Goal: Task Accomplishment & Management: Manage account settings

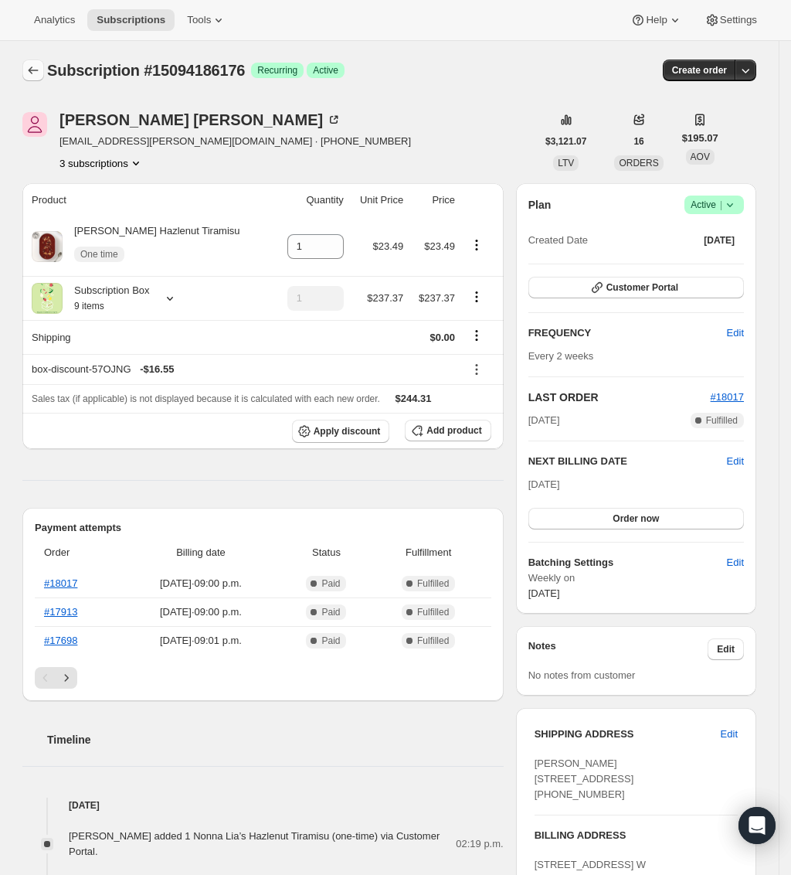
click at [39, 62] on button "Subscriptions" at bounding box center [33, 71] width 22 height 22
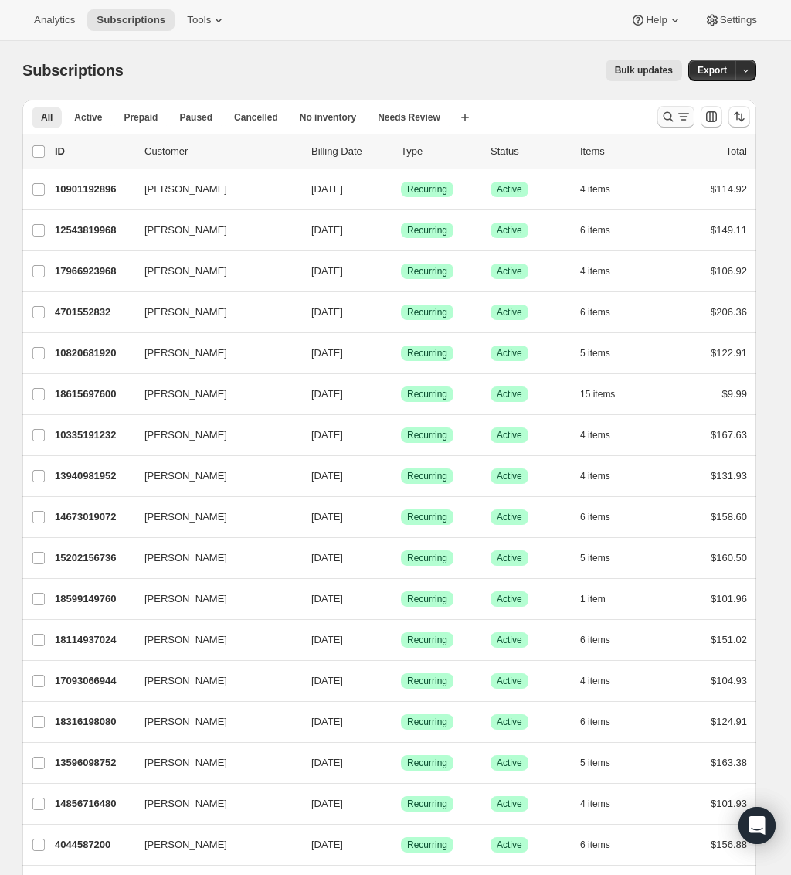
click at [674, 119] on icon "Search and filter results" at bounding box center [669, 117] width 10 height 10
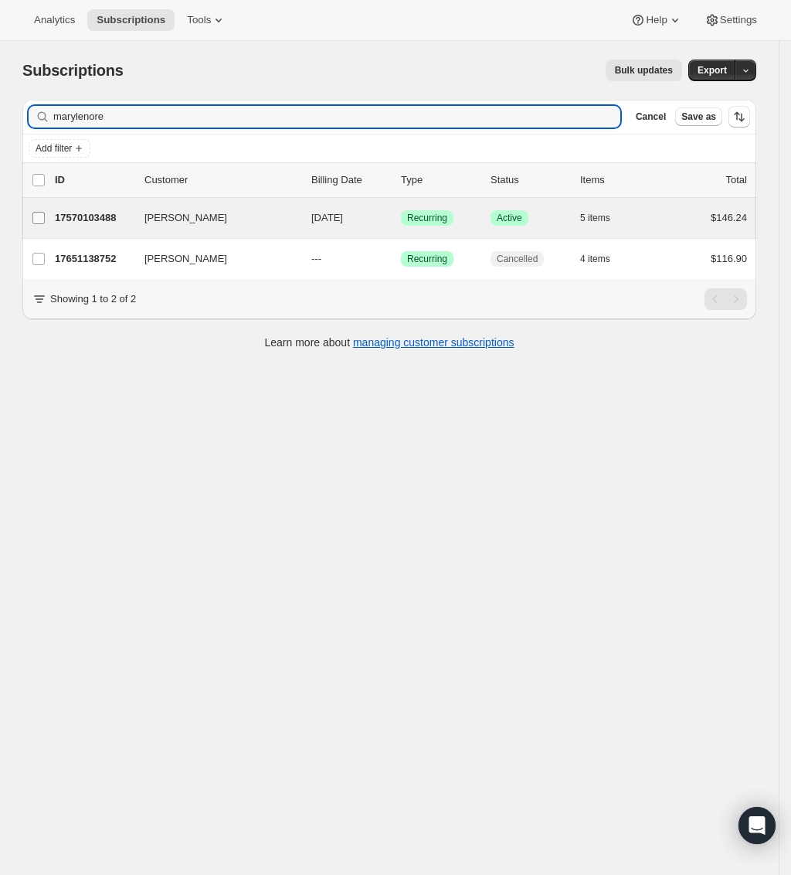
type input "marylenore"
click at [45, 218] on input "[PERSON_NAME]" at bounding box center [38, 218] width 12 height 12
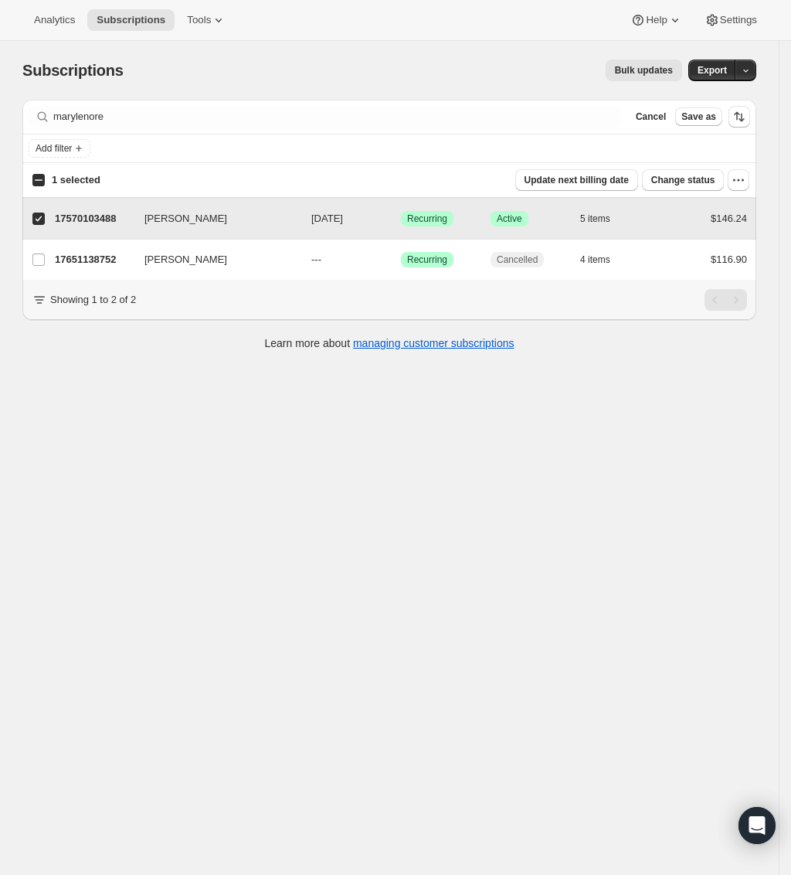
click at [45, 218] on input "[PERSON_NAME]" at bounding box center [38, 219] width 12 height 12
checkbox input "false"
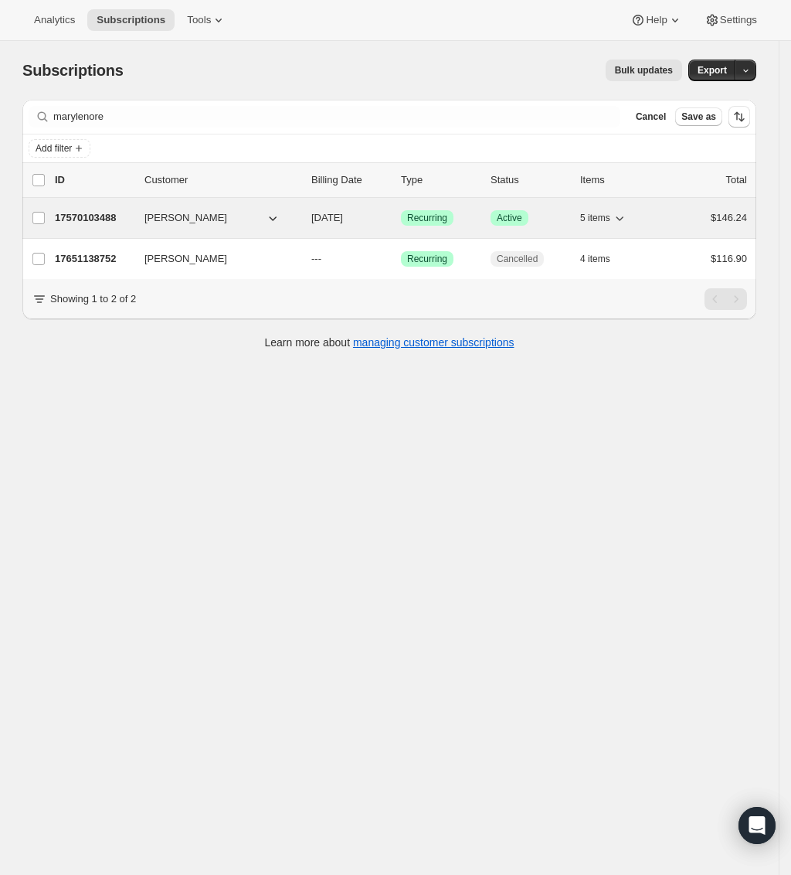
click at [72, 222] on p "17570103488" at bounding box center [93, 217] width 77 height 15
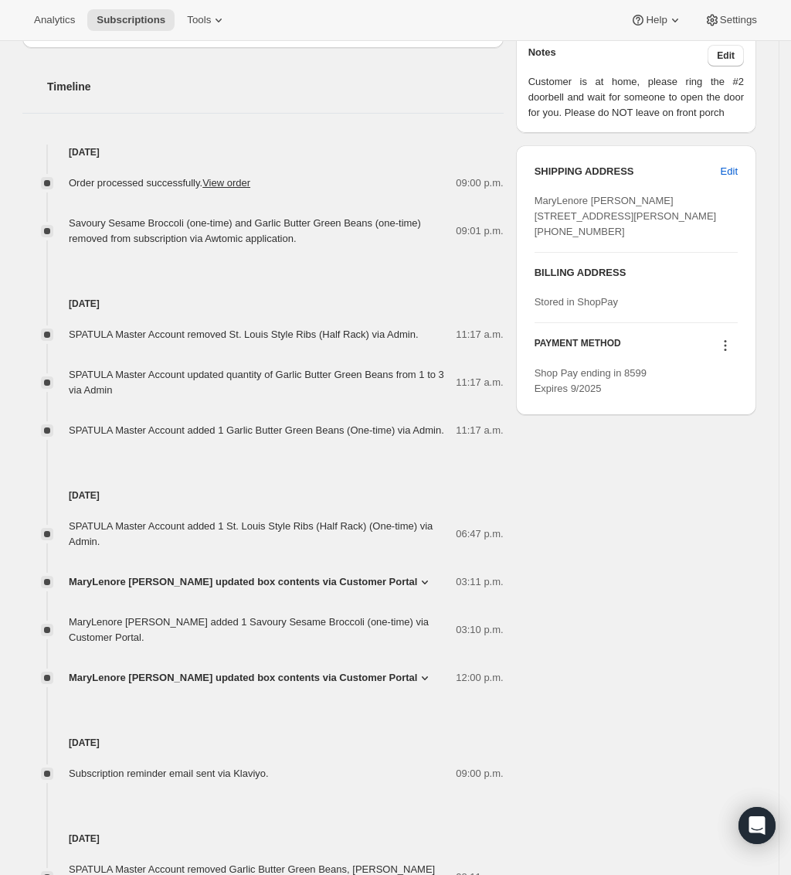
scroll to position [590, 0]
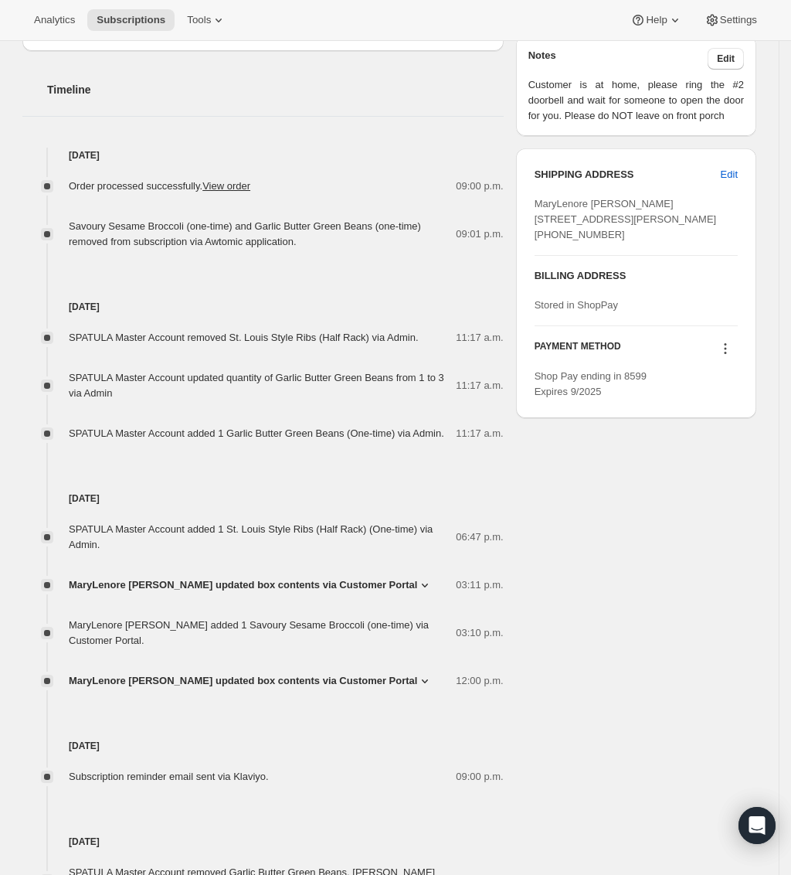
click at [733, 356] on icon at bounding box center [725, 348] width 15 height 15
click at [715, 449] on span "Send link to update card" at bounding box center [715, 441] width 108 height 15
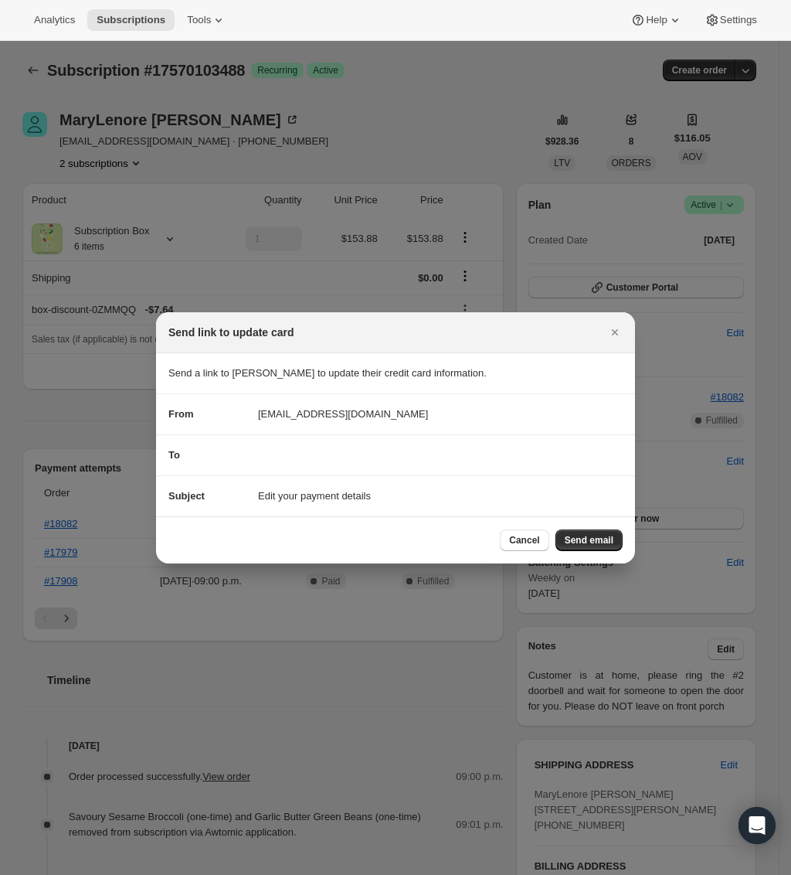
scroll to position [0, 0]
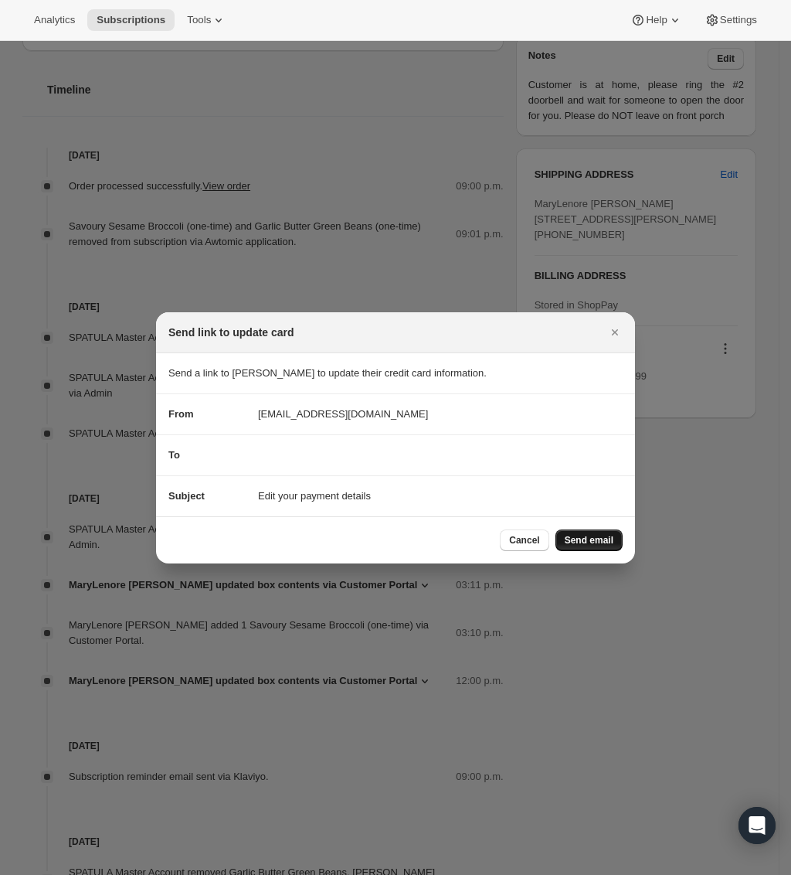
click at [573, 538] on span "Send email" at bounding box center [589, 540] width 49 height 12
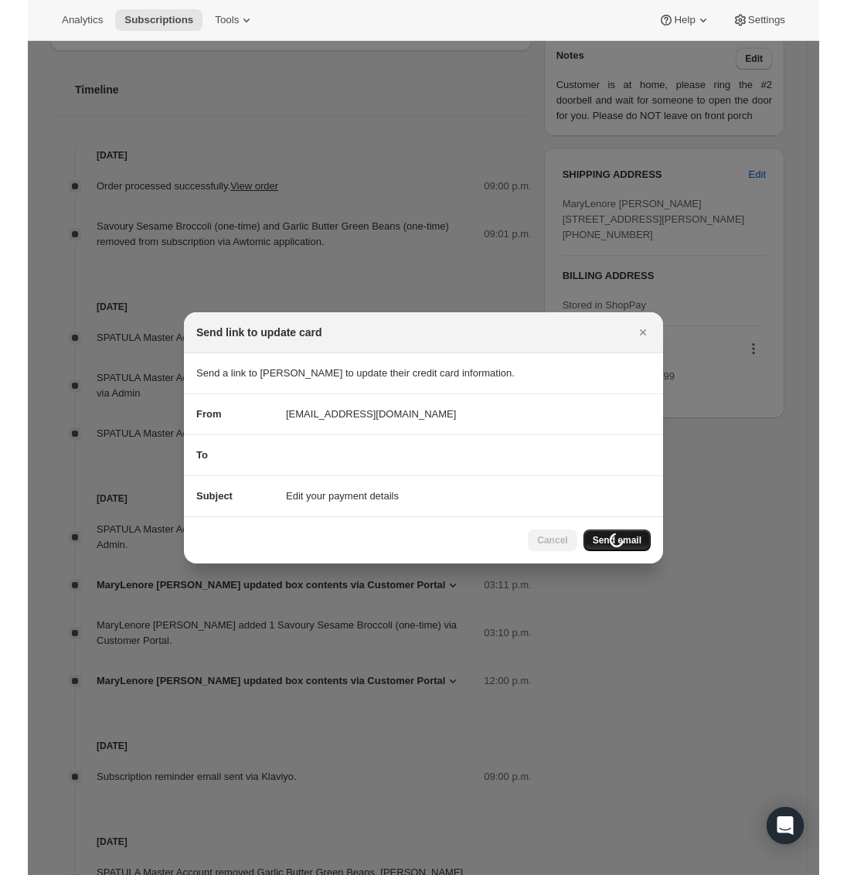
scroll to position [590, 0]
